Goal: Information Seeking & Learning: Learn about a topic

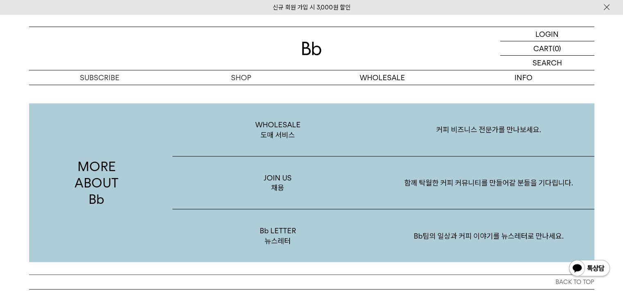
scroll to position [1587, 0]
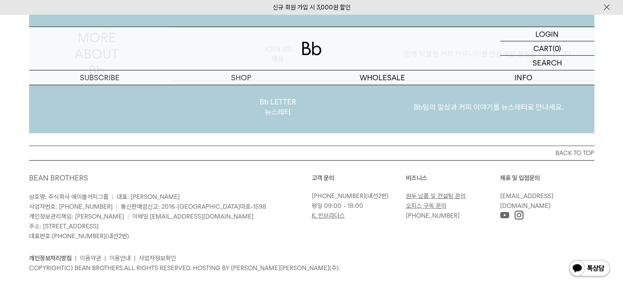
click at [272, 97] on p "Bb LETTER 뉴스레터" at bounding box center [278, 107] width 211 height 53
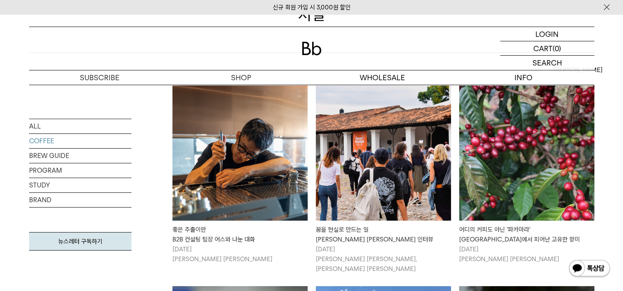
scroll to position [131, 0]
click at [94, 167] on link "PROGRAM" at bounding box center [80, 171] width 102 height 14
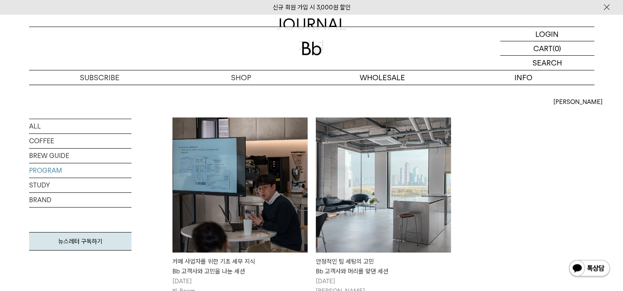
scroll to position [102, 0]
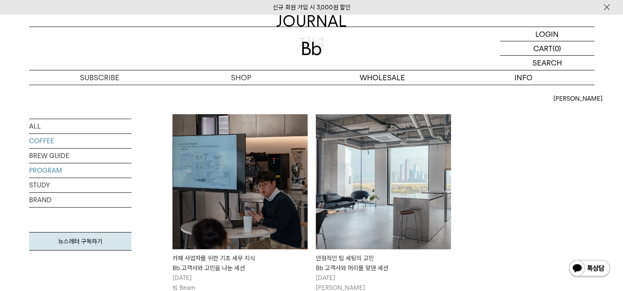
click at [90, 142] on link "COFFEE" at bounding box center [80, 141] width 102 height 14
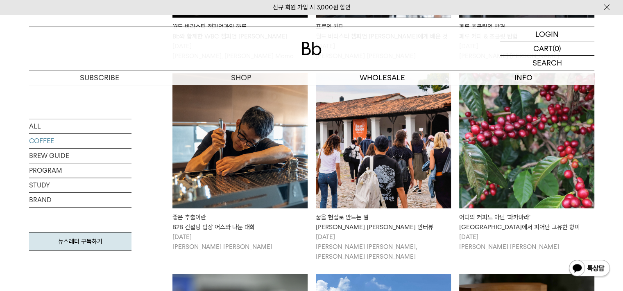
scroll to position [368, 0]
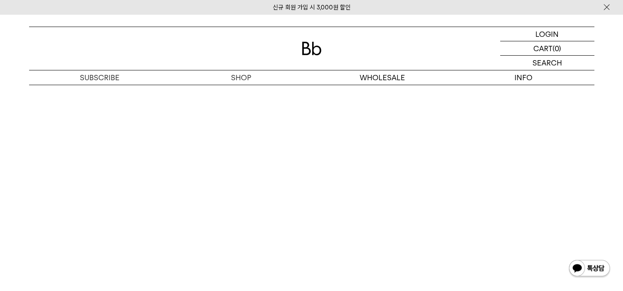
scroll to position [5288, 0]
